Goal: Find specific page/section

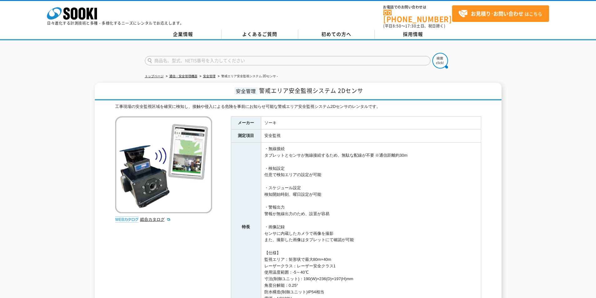
click at [218, 62] on form at bounding box center [298, 62] width 307 height 18
click at [218, 56] on input "text" at bounding box center [288, 60] width 286 height 9
type input "SJ2-10"
click at [439, 54] on img at bounding box center [440, 61] width 16 height 16
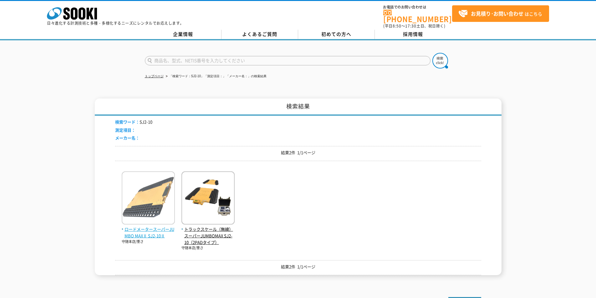
click at [161, 200] on img at bounding box center [148, 198] width 53 height 55
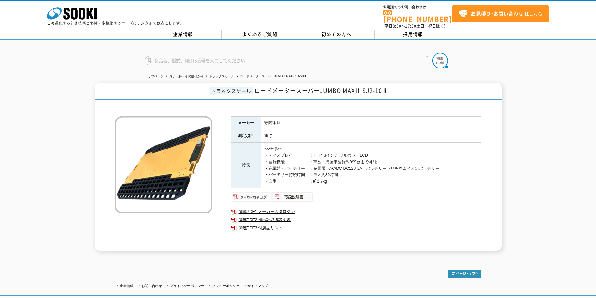
click at [254, 192] on img at bounding box center [251, 197] width 41 height 10
